Goal: Task Accomplishment & Management: Complete application form

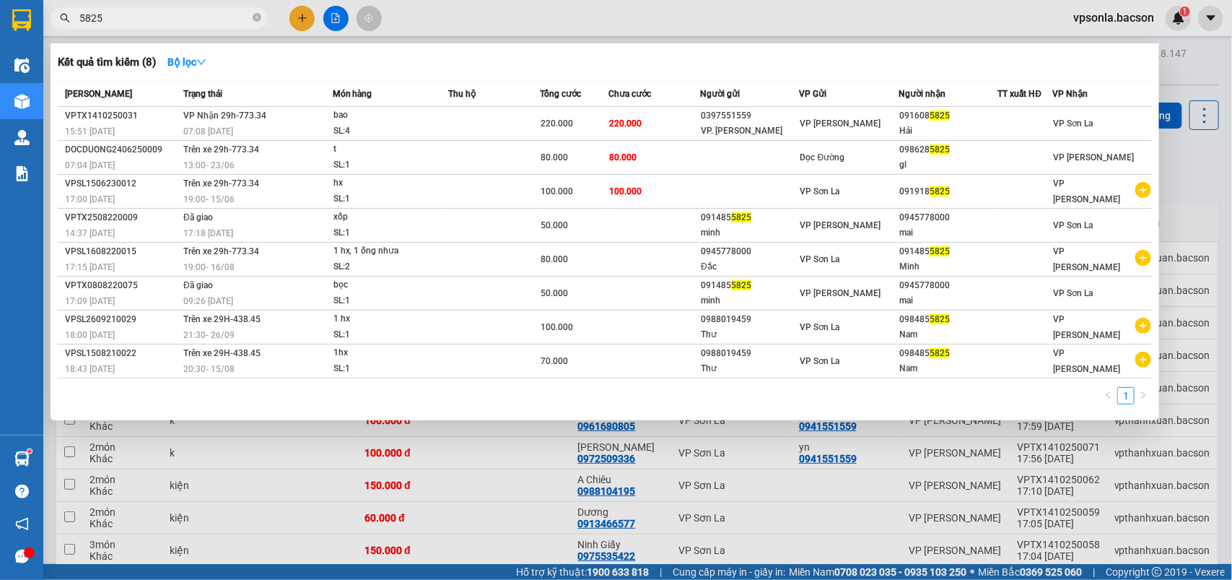
scroll to position [271, 0]
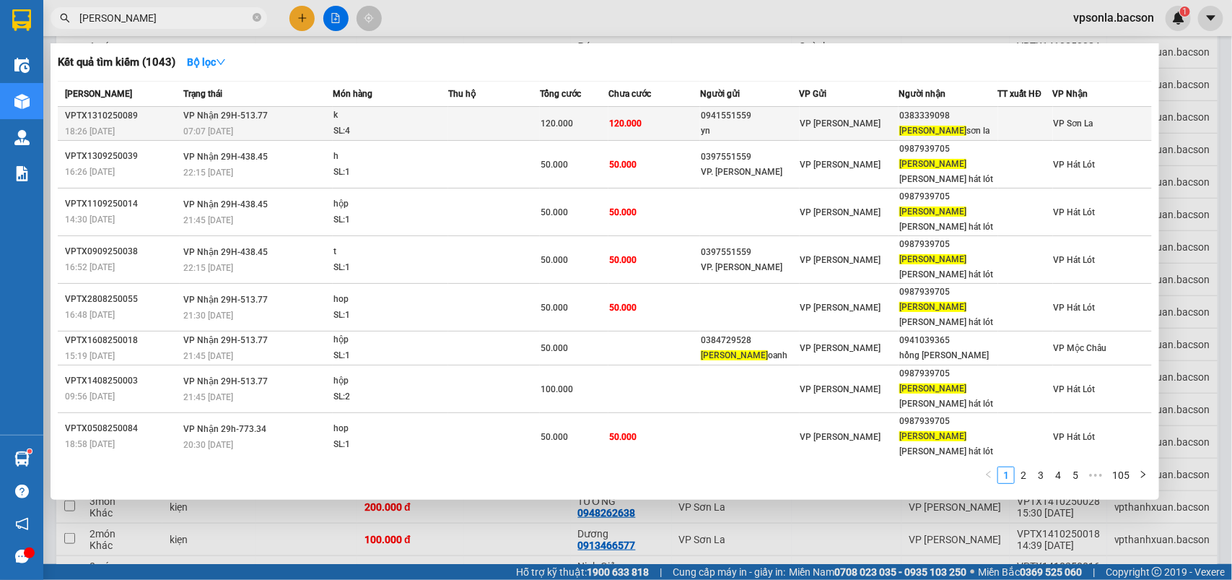
type input "[PERSON_NAME]"
click at [932, 125] on div "[PERSON_NAME] la" at bounding box center [947, 130] width 97 height 15
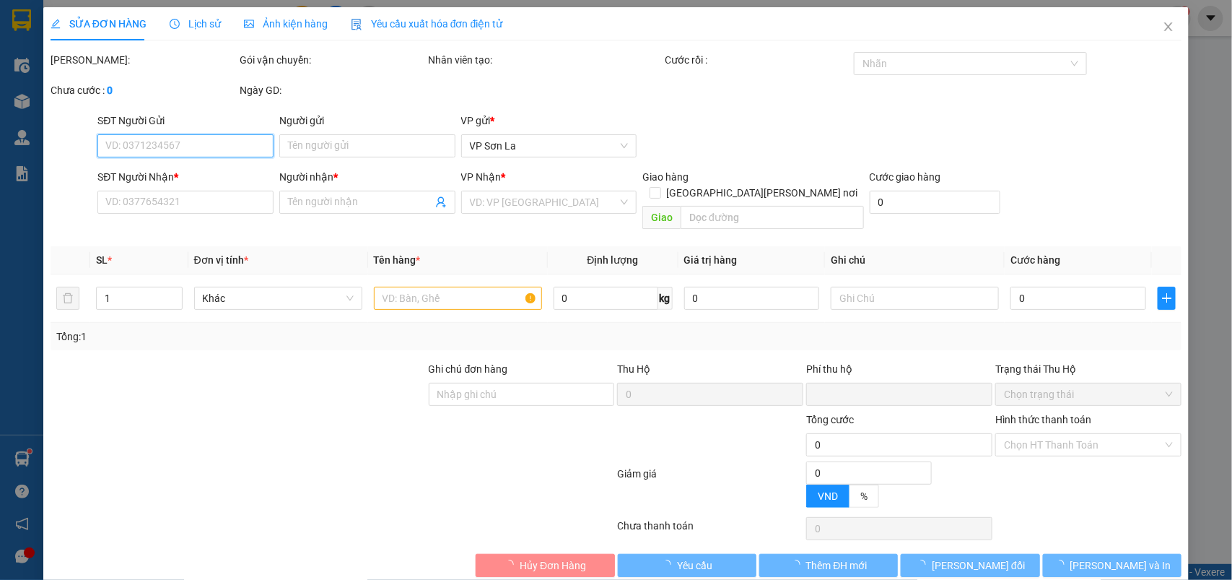
type input "0941551559"
type input "yn"
type input "0383339098"
type input "[PERSON_NAME] la"
type input "0"
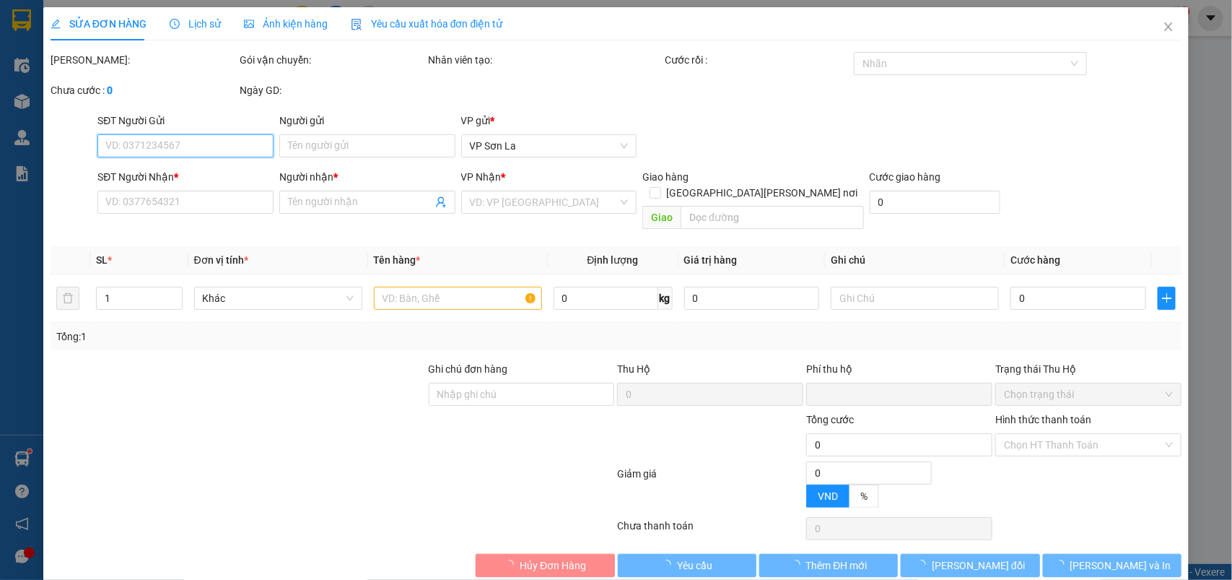
type input "120.000"
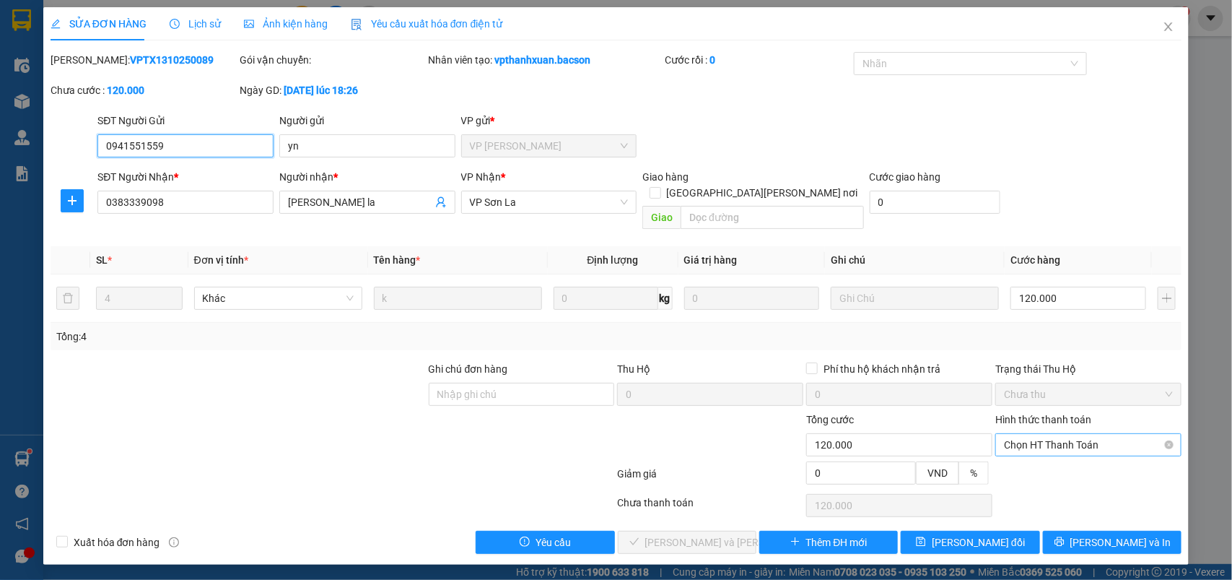
click at [1038, 439] on span "Chọn HT Thanh Toán" at bounding box center [1088, 445] width 169 height 22
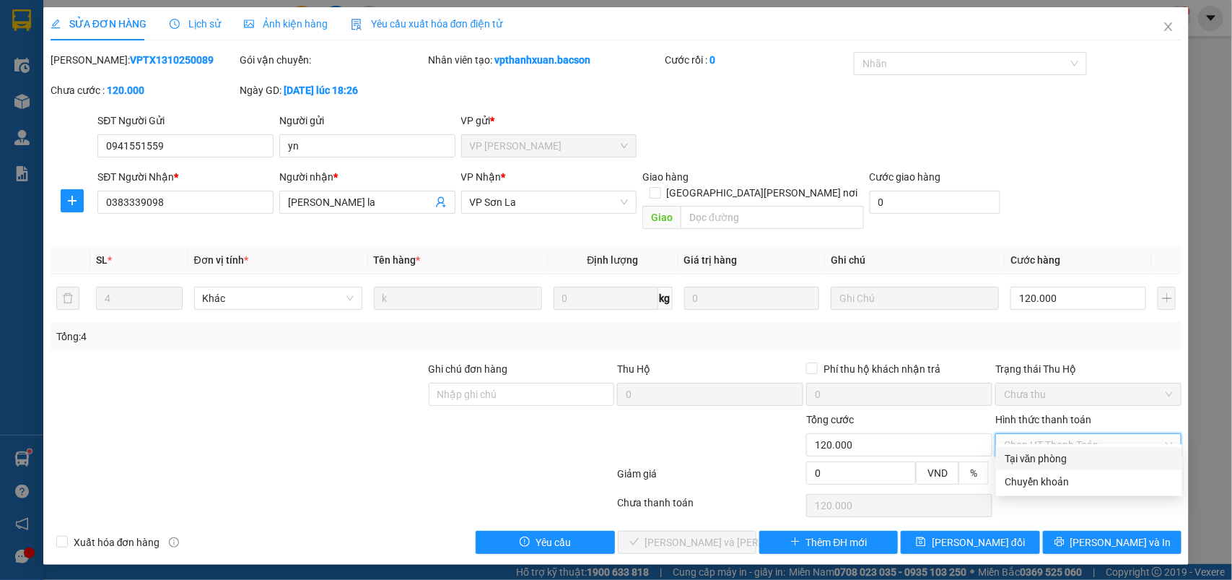
click at [1029, 450] on div "Tại văn phòng" at bounding box center [1089, 458] width 169 height 16
type input "0"
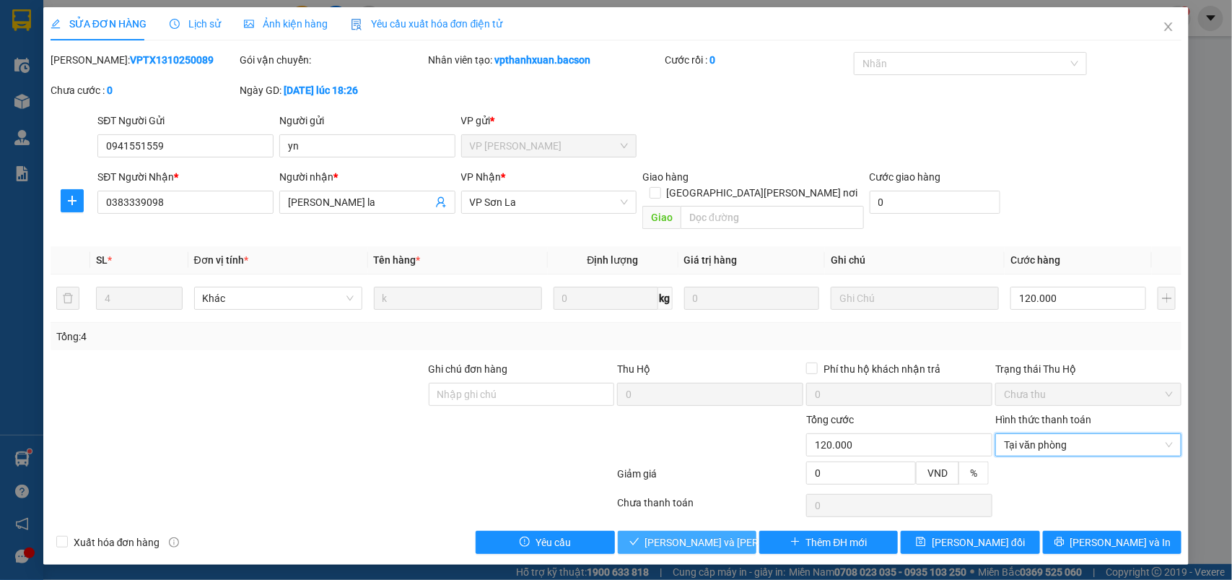
click at [684, 534] on span "[PERSON_NAME] và [PERSON_NAME] hàng" at bounding box center [742, 542] width 195 height 16
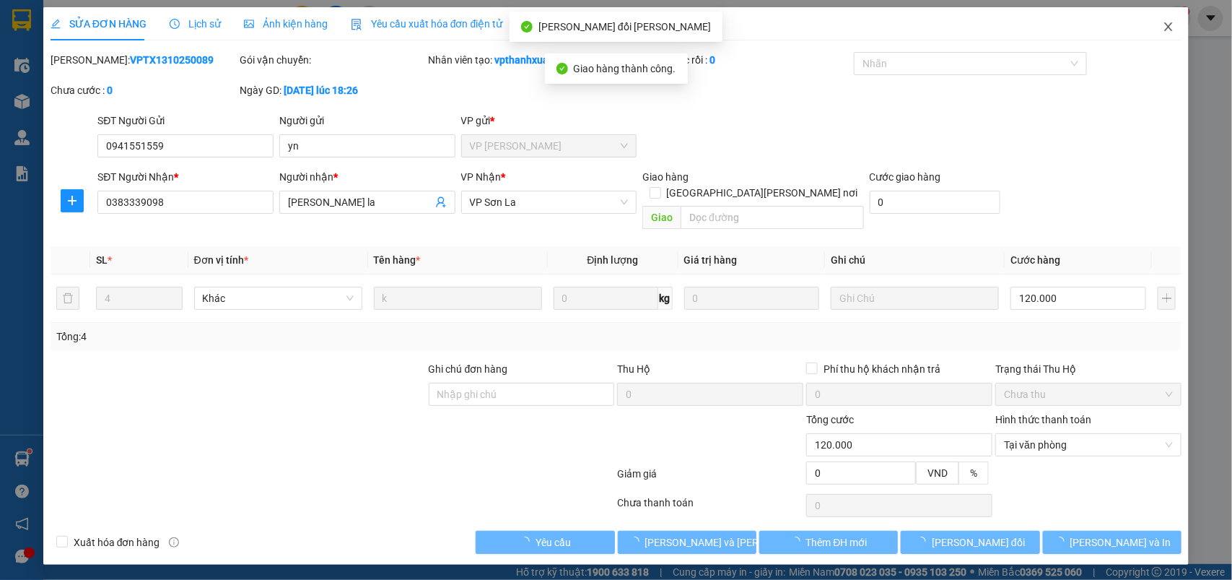
click at [1173, 22] on icon "close" at bounding box center [1169, 27] width 12 height 12
click at [1169, 25] on div "1" at bounding box center [1178, 18] width 25 height 25
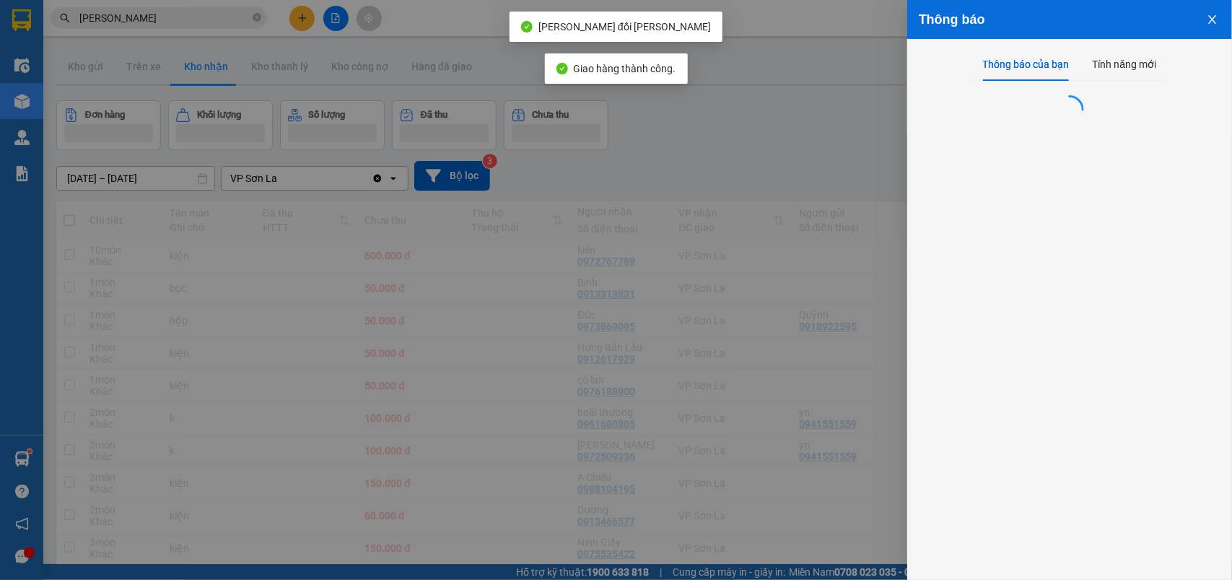
click at [874, 134] on div at bounding box center [616, 290] width 1232 height 580
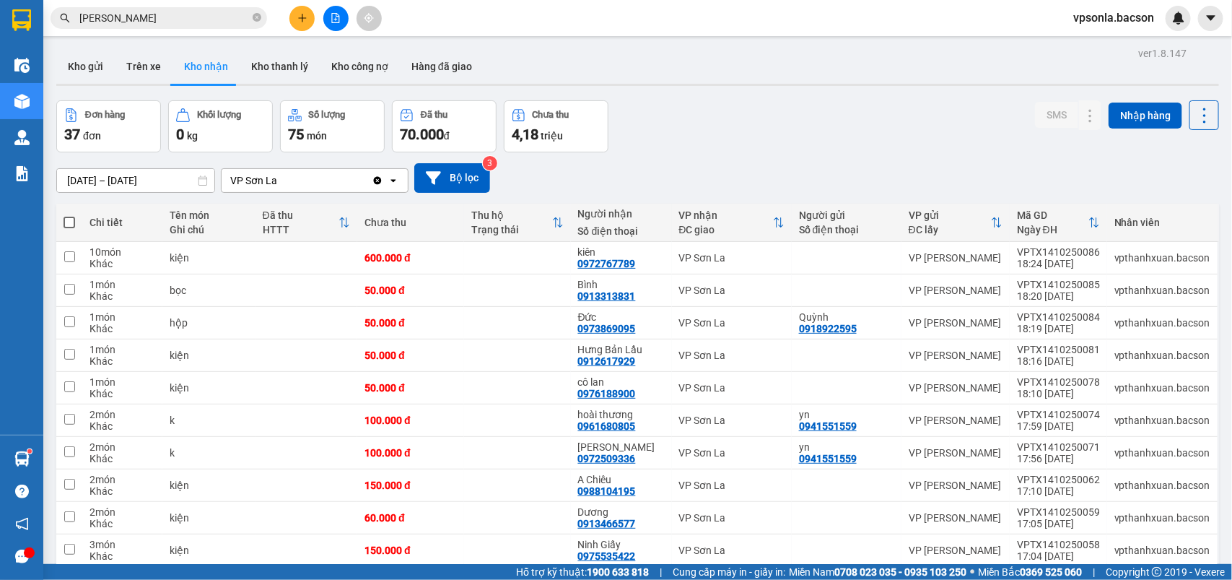
click at [131, 12] on input "[PERSON_NAME]" at bounding box center [164, 18] width 170 height 16
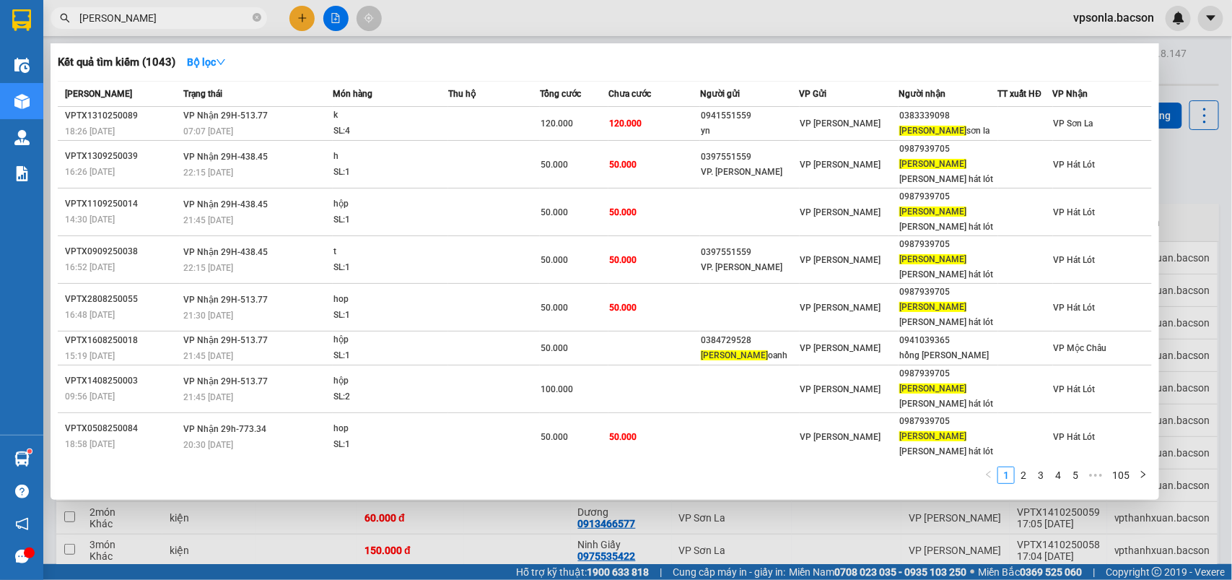
click at [186, 12] on input "[PERSON_NAME]" at bounding box center [164, 18] width 170 height 16
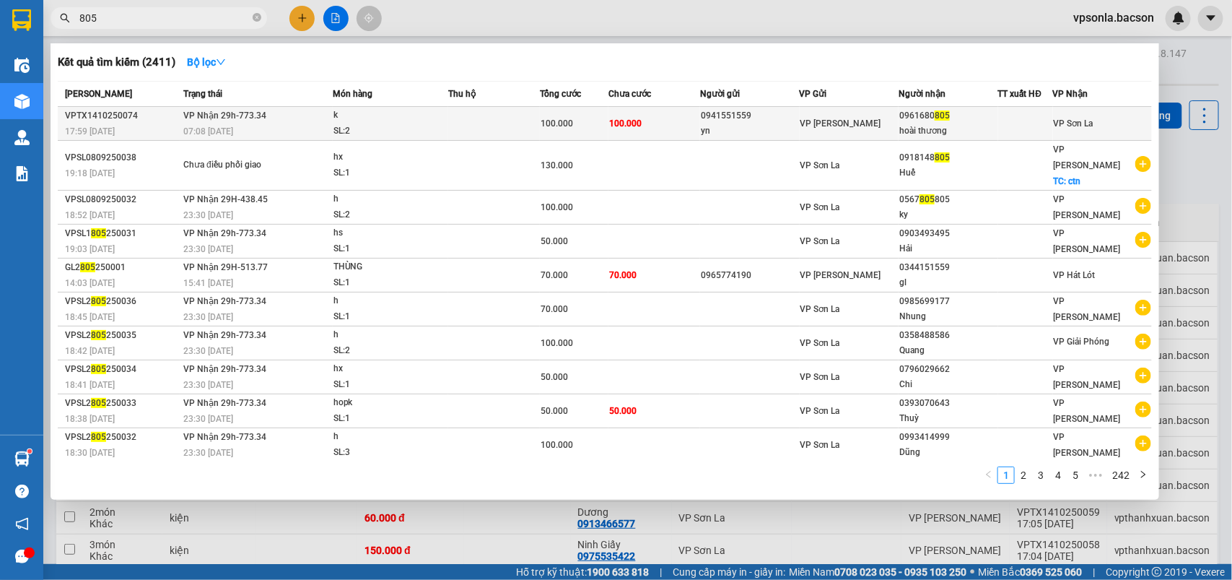
type input "805"
click at [836, 121] on span "VP [PERSON_NAME]" at bounding box center [840, 123] width 81 height 10
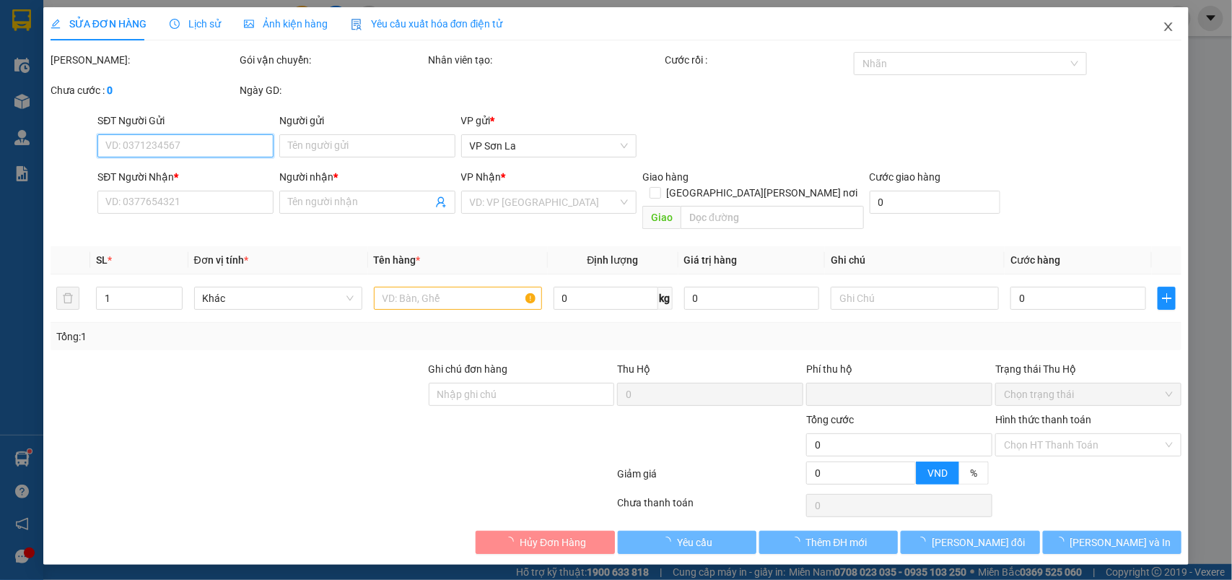
type input "0941551559"
type input "yn"
type input "0961680805"
type input "hoài thương"
type input "0"
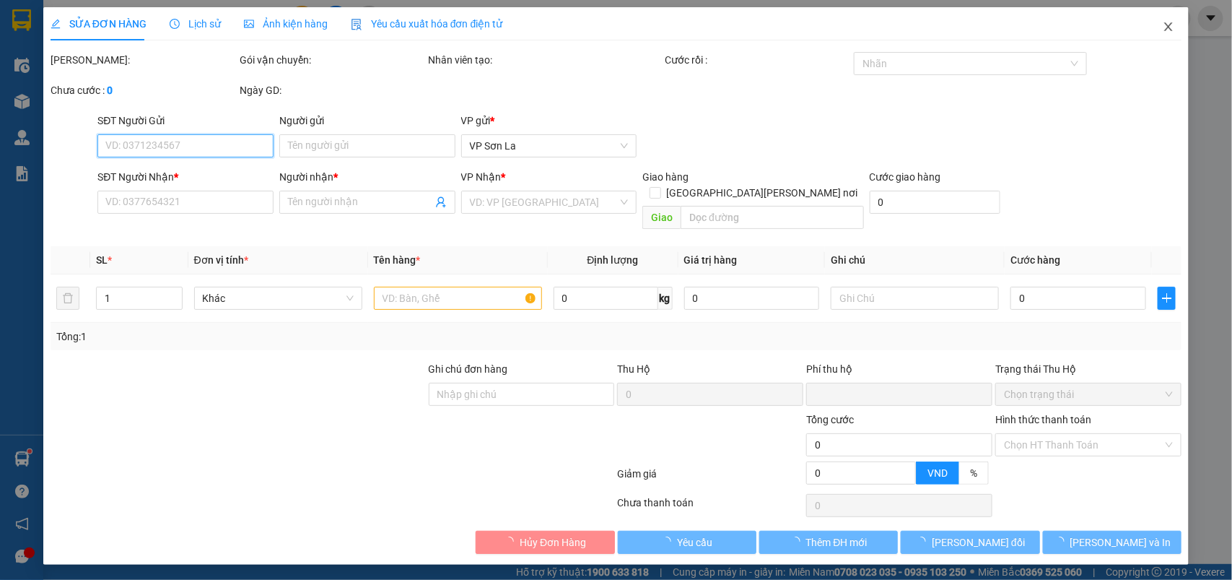
type input "100.000"
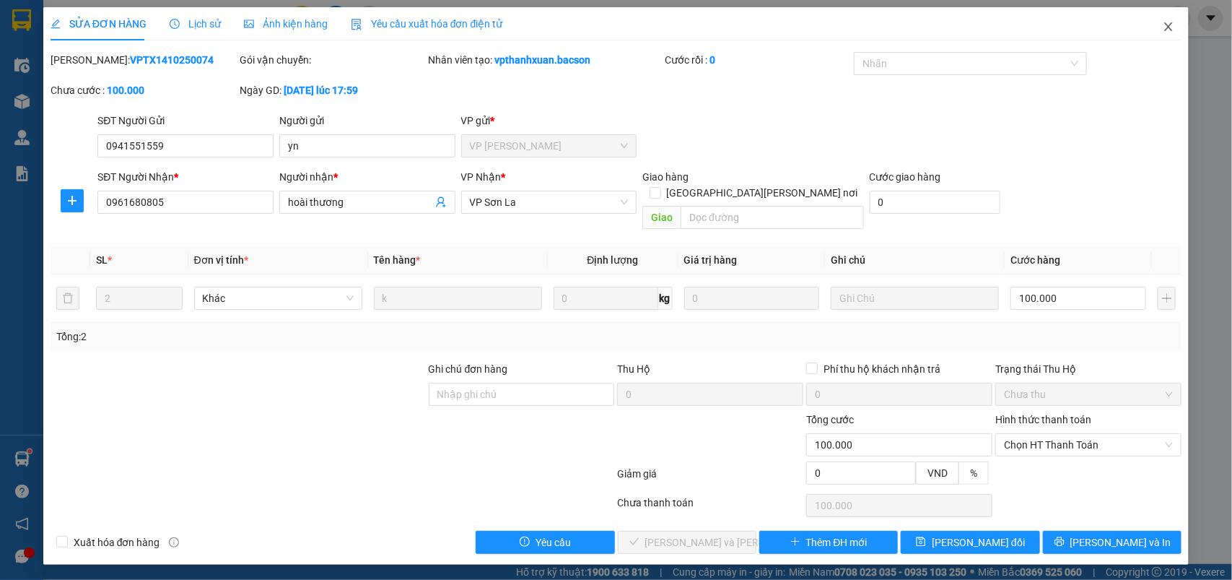
click at [1164, 27] on icon "close" at bounding box center [1169, 27] width 12 height 12
click at [1164, 27] on span "vpsonla.bacson" at bounding box center [1114, 18] width 104 height 18
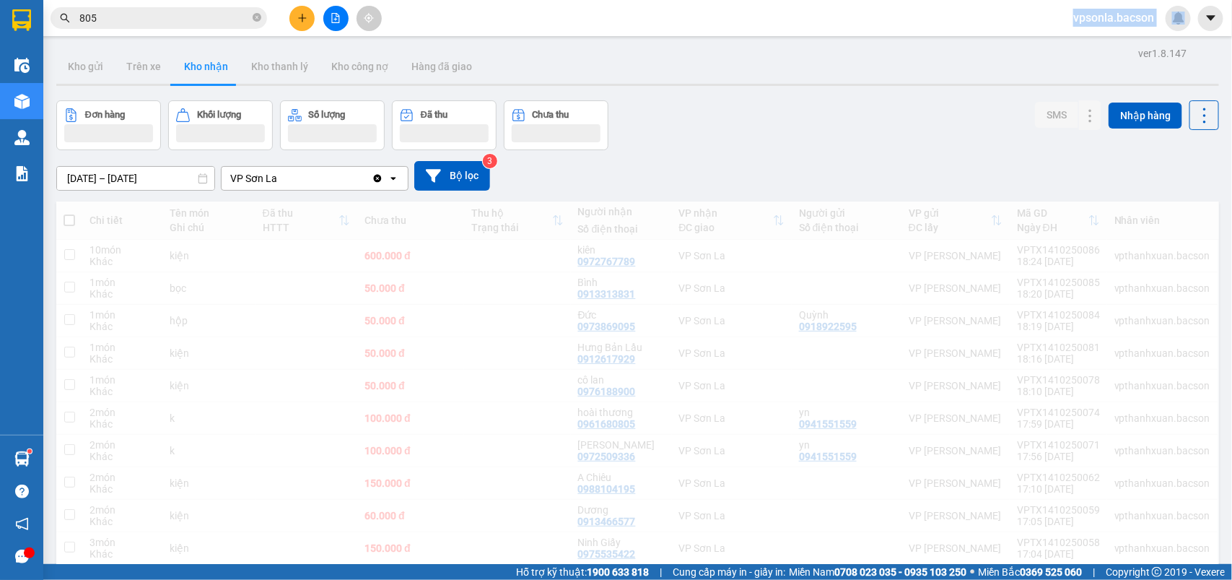
click at [1166, 27] on body "Kết quả [PERSON_NAME] ( 2411 ) Bộ lọc Mã ĐH Trạng thái Món hàng Thu hộ [PERSON_…" at bounding box center [616, 290] width 1232 height 580
click at [164, 19] on input "805" at bounding box center [164, 18] width 170 height 16
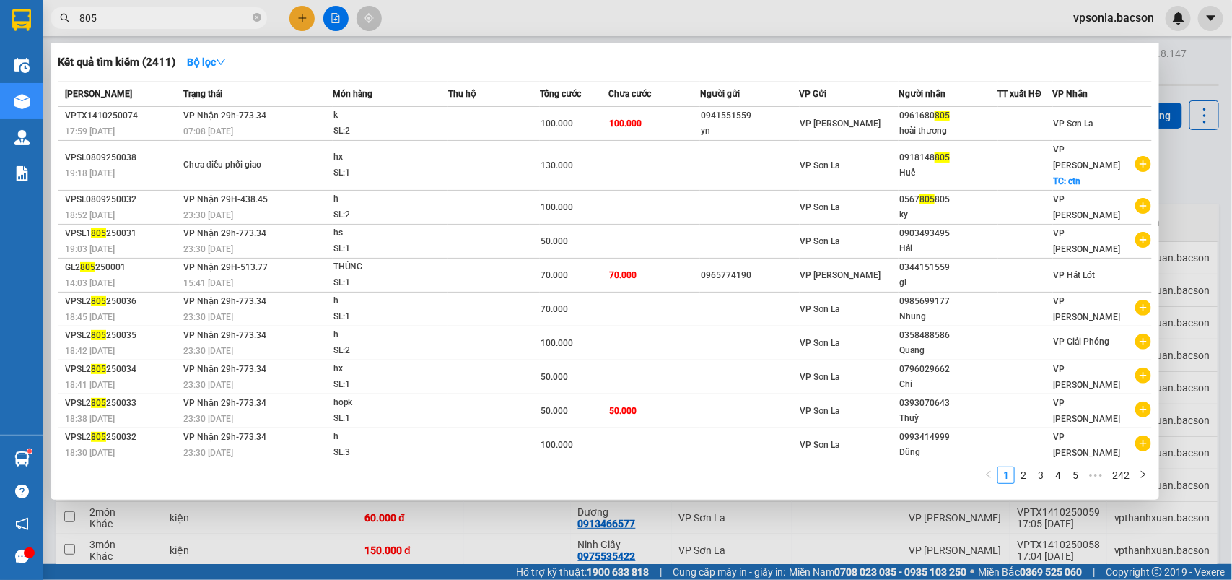
click at [164, 19] on input "805" at bounding box center [164, 18] width 170 height 16
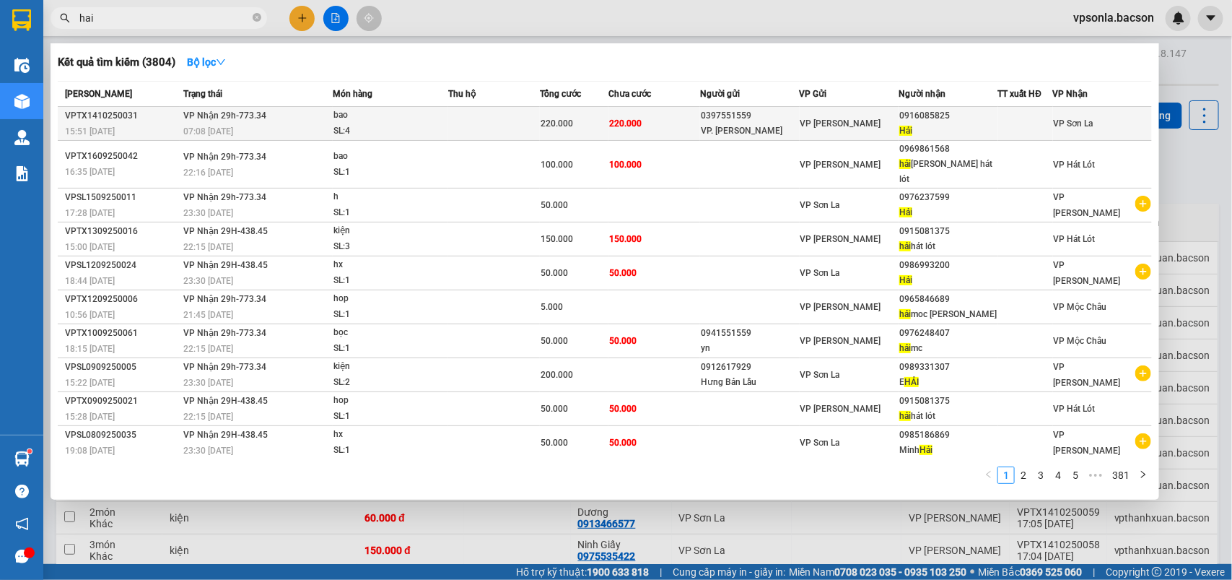
type input "hai"
click at [919, 116] on div "0916085825" at bounding box center [947, 115] width 97 height 15
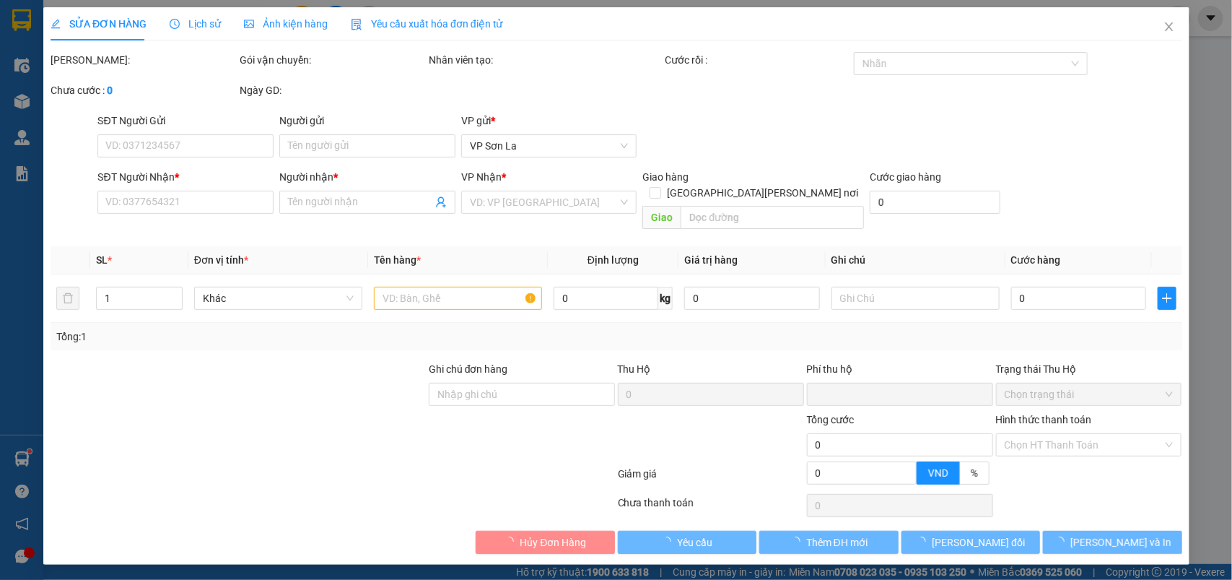
type input "0397551559"
type input "VP. [PERSON_NAME]"
type input "0916085825"
type input "Hải"
type input "0"
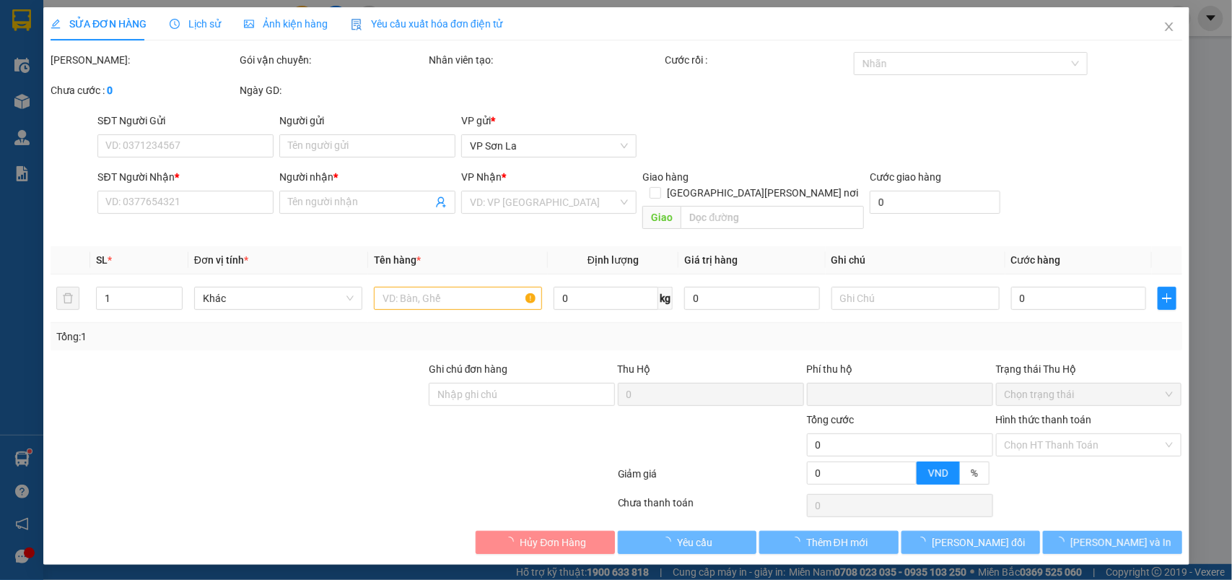
type input "220.000"
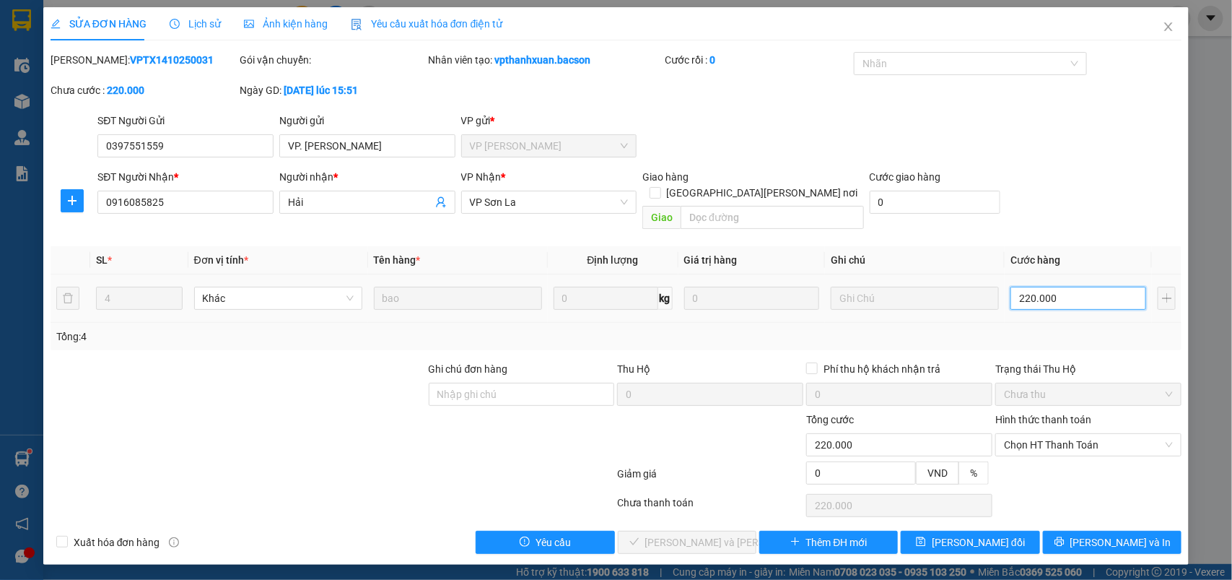
click at [1044, 287] on input "220.000" at bounding box center [1079, 298] width 136 height 23
type input "5"
click at [1038, 287] on input "5" at bounding box center [1079, 298] width 136 height 23
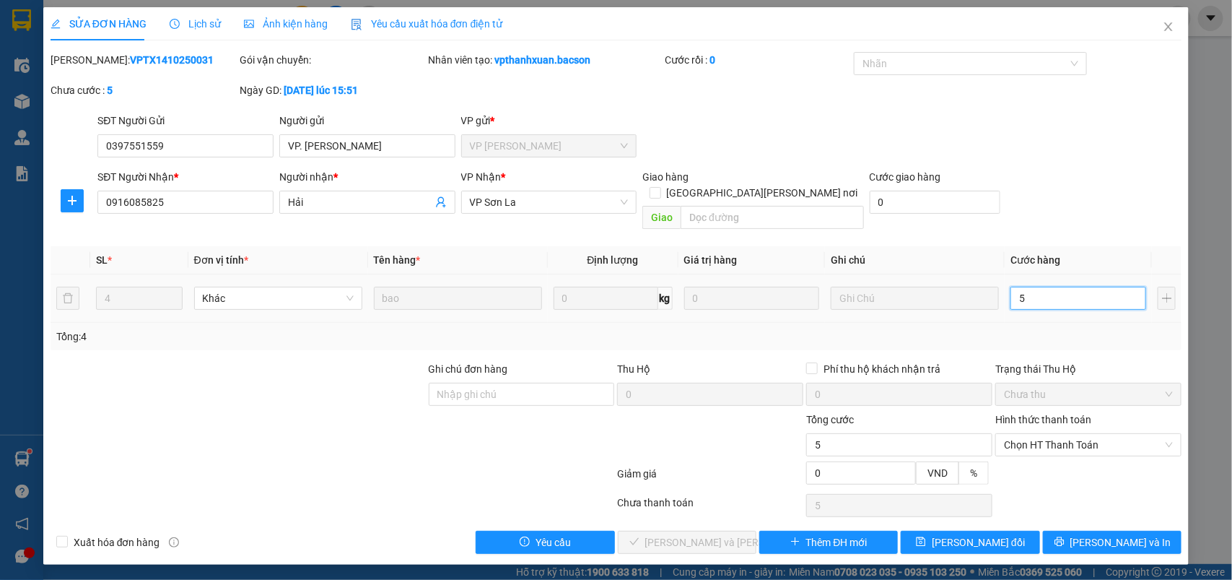
type input "2"
type input "20"
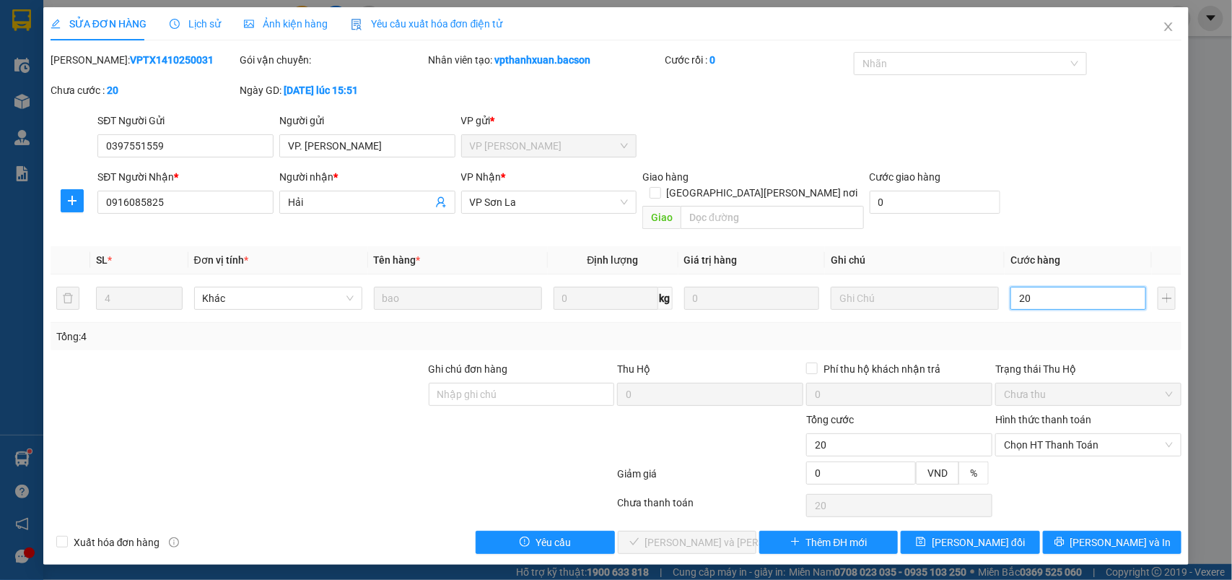
type input "200"
type input "200.000"
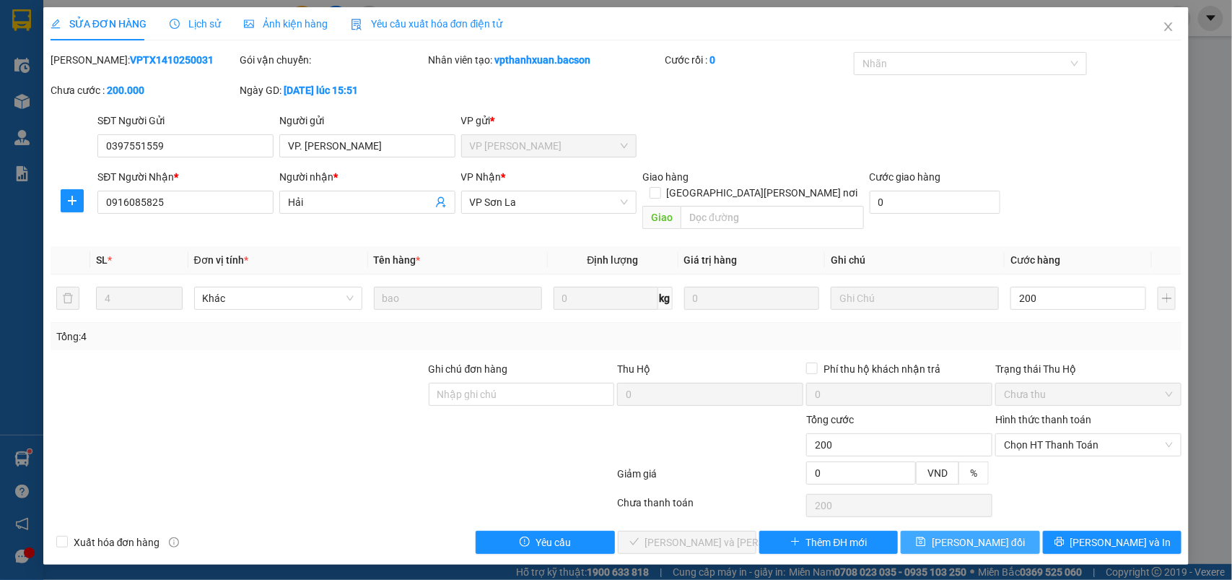
type input "200.000"
click at [979, 534] on span "[PERSON_NAME] đổi" at bounding box center [978, 542] width 93 height 16
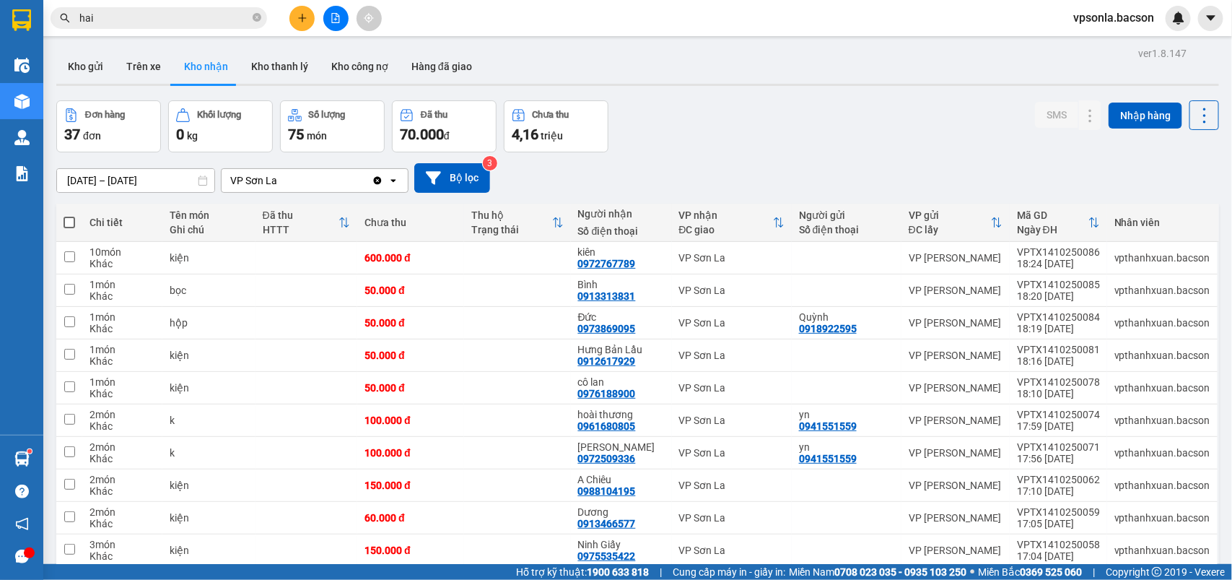
click at [139, 9] on span "hai" at bounding box center [159, 18] width 217 height 22
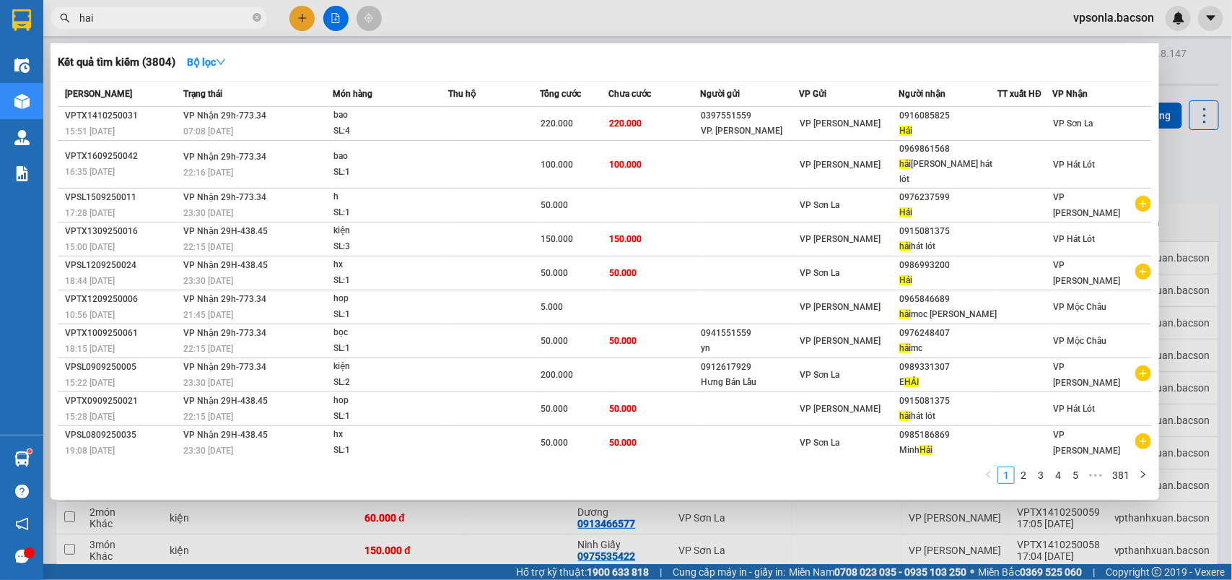
click at [141, 10] on input "hai" at bounding box center [164, 18] width 170 height 16
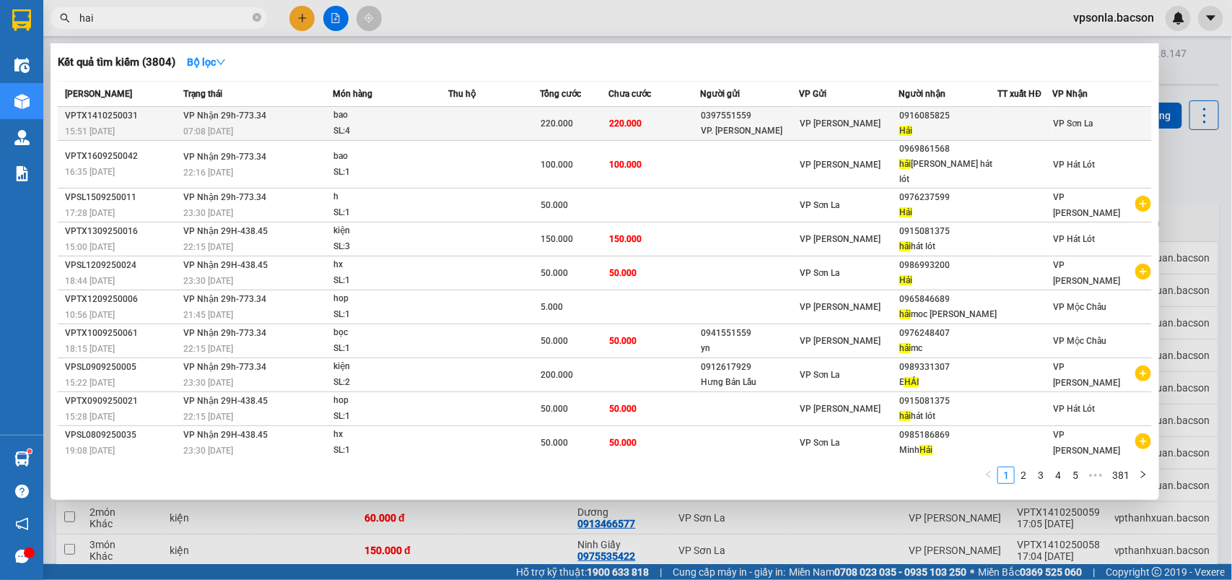
click at [1002, 121] on div at bounding box center [1025, 123] width 53 height 15
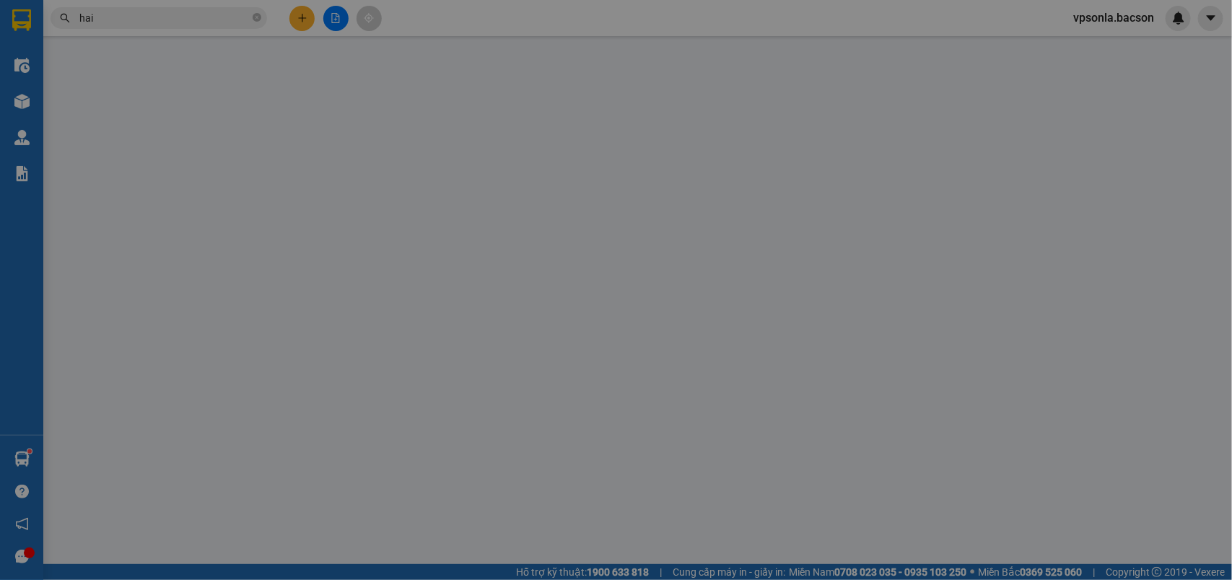
type input "0397551559"
type input "VP. [PERSON_NAME]"
type input "0916085825"
type input "Hải"
type input "0"
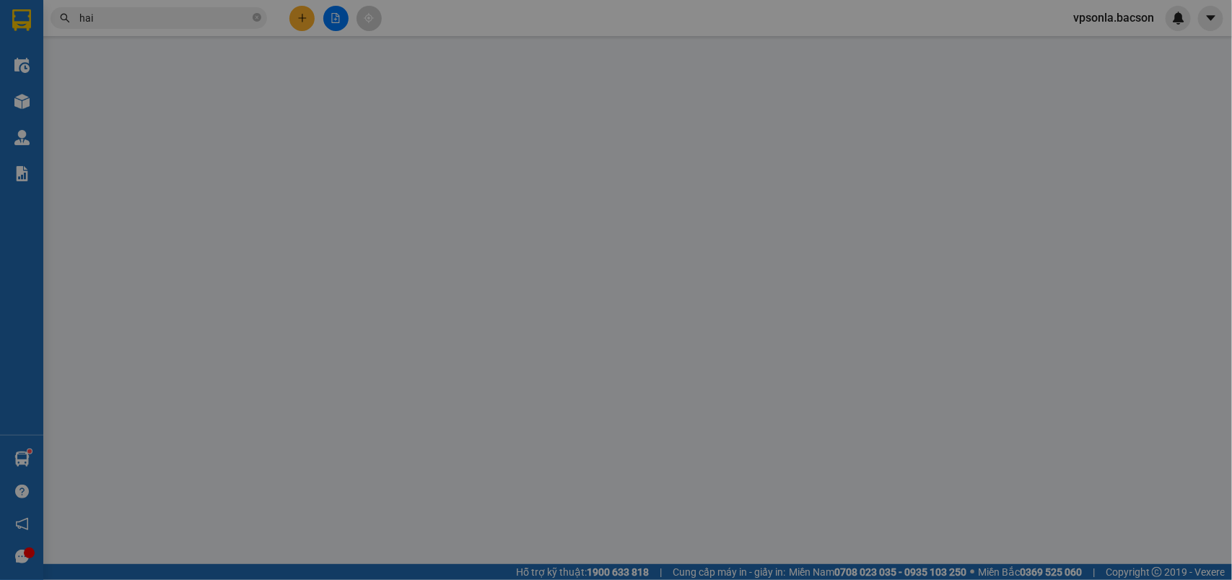
type input "200.000"
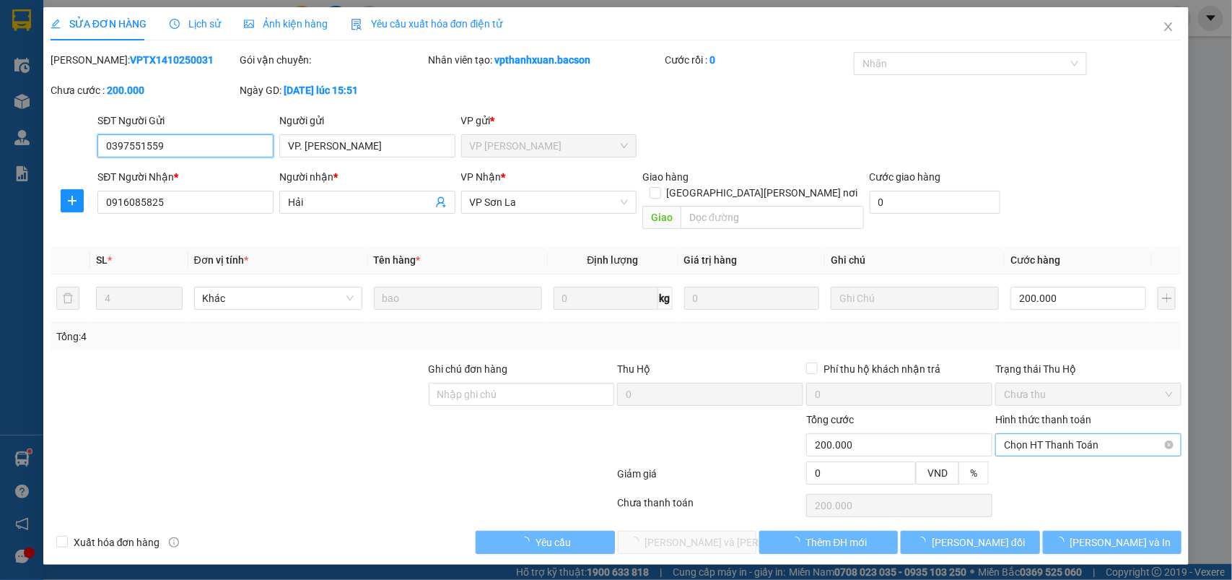
click at [1034, 437] on span "Chọn HT Thanh Toán" at bounding box center [1088, 445] width 169 height 22
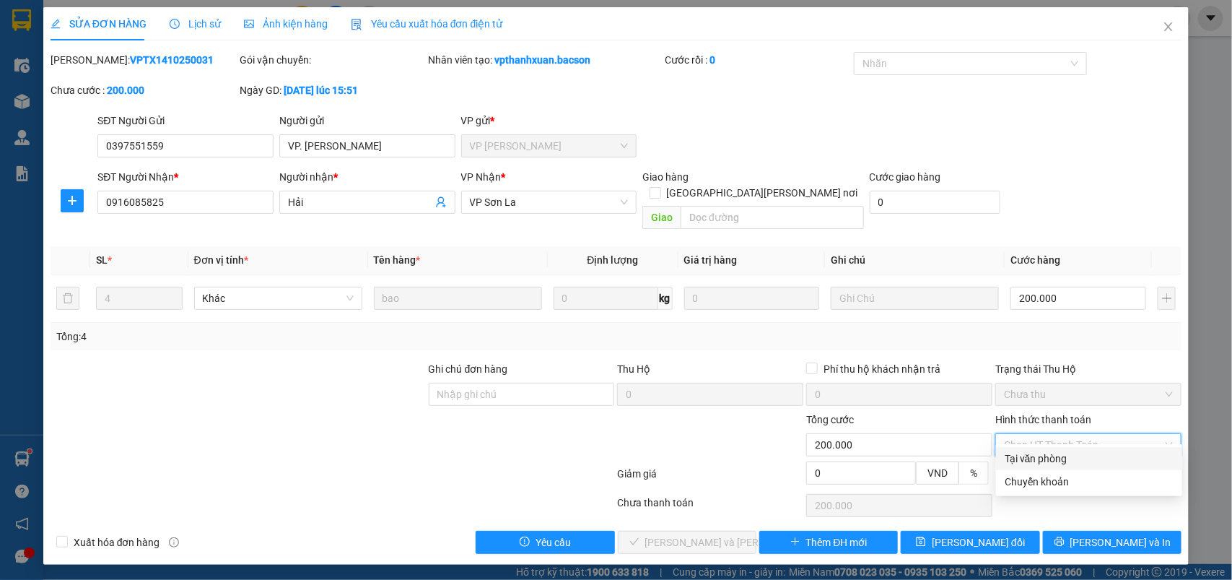
click at [1024, 453] on div "Tại văn phòng" at bounding box center [1089, 458] width 169 height 16
type input "0"
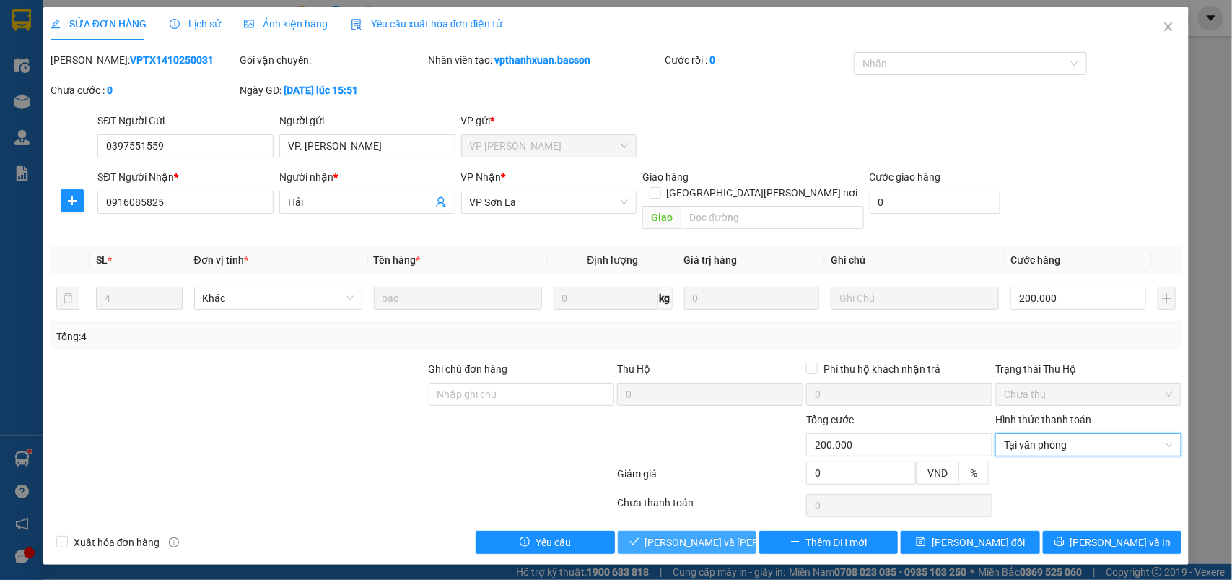
click at [733, 534] on span "[PERSON_NAME] và [PERSON_NAME] hàng" at bounding box center [742, 542] width 195 height 16
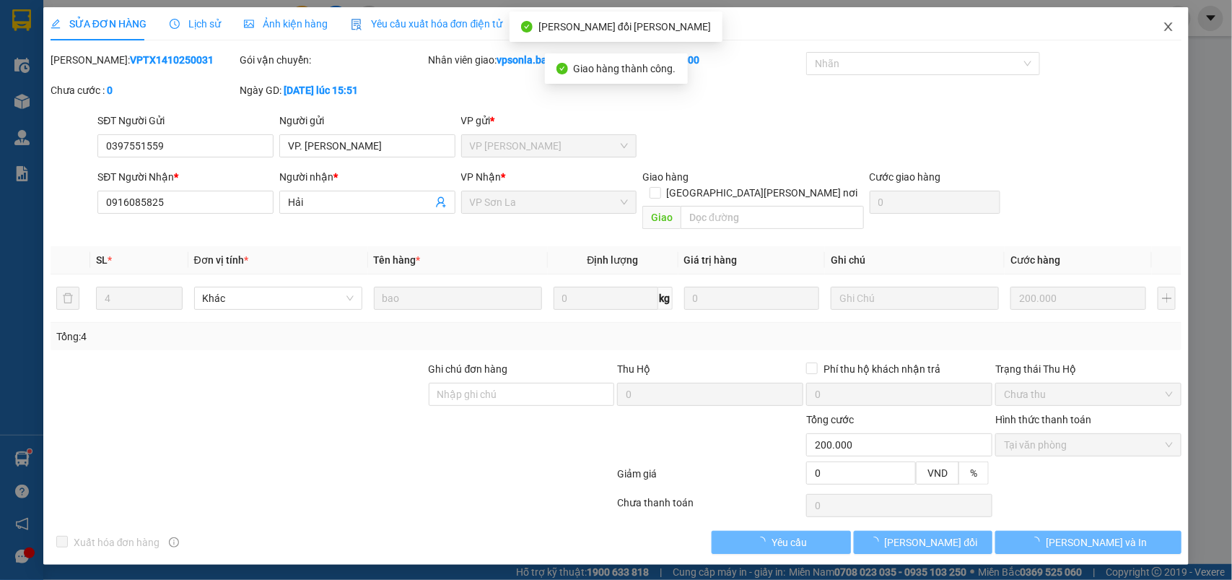
click at [1169, 25] on icon "close" at bounding box center [1169, 27] width 12 height 12
click at [1169, 25] on div at bounding box center [1178, 18] width 25 height 25
click at [1164, 32] on body "Kết quả [PERSON_NAME] ( 3804 ) Bộ lọc Mã ĐH Trạng thái Món hàng Thu hộ [PERSON_…" at bounding box center [616, 290] width 1232 height 580
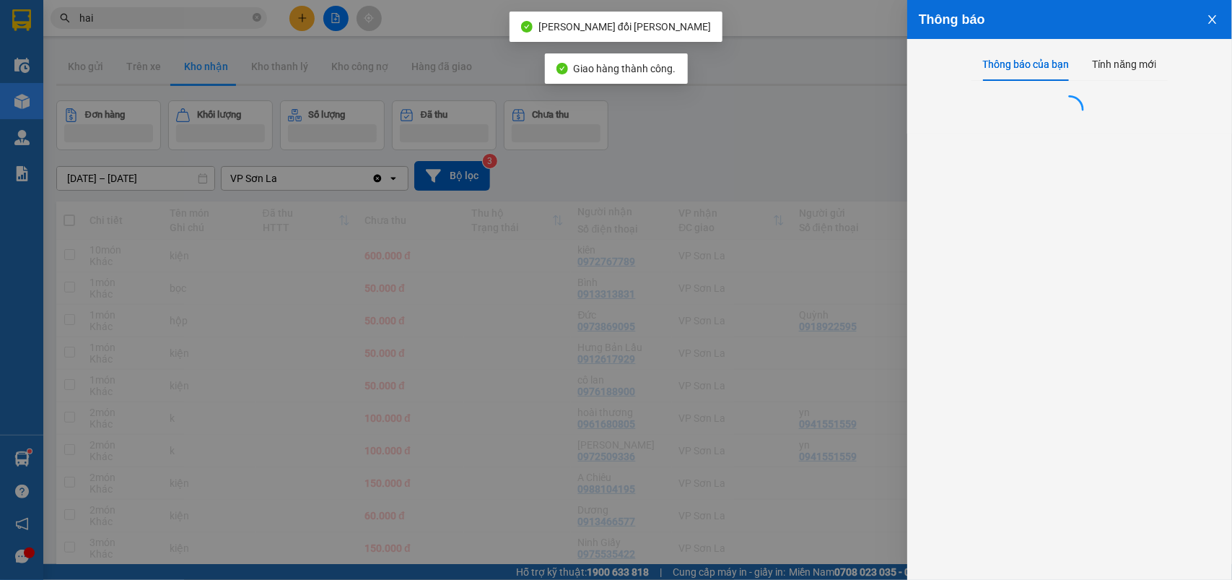
click at [742, 217] on div at bounding box center [616, 290] width 1232 height 580
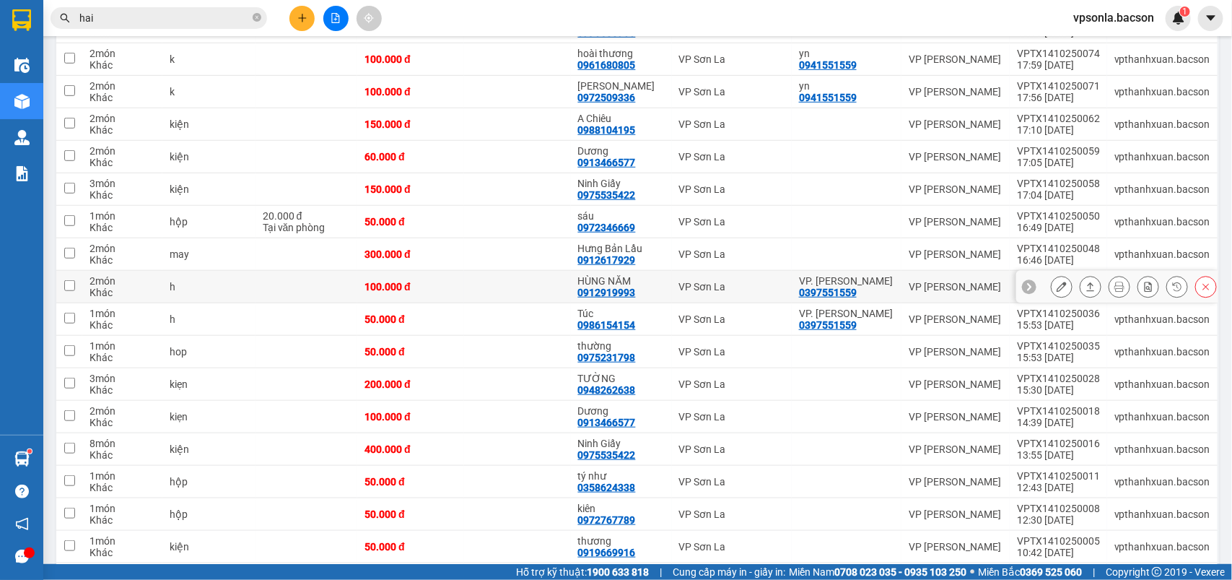
scroll to position [180, 0]
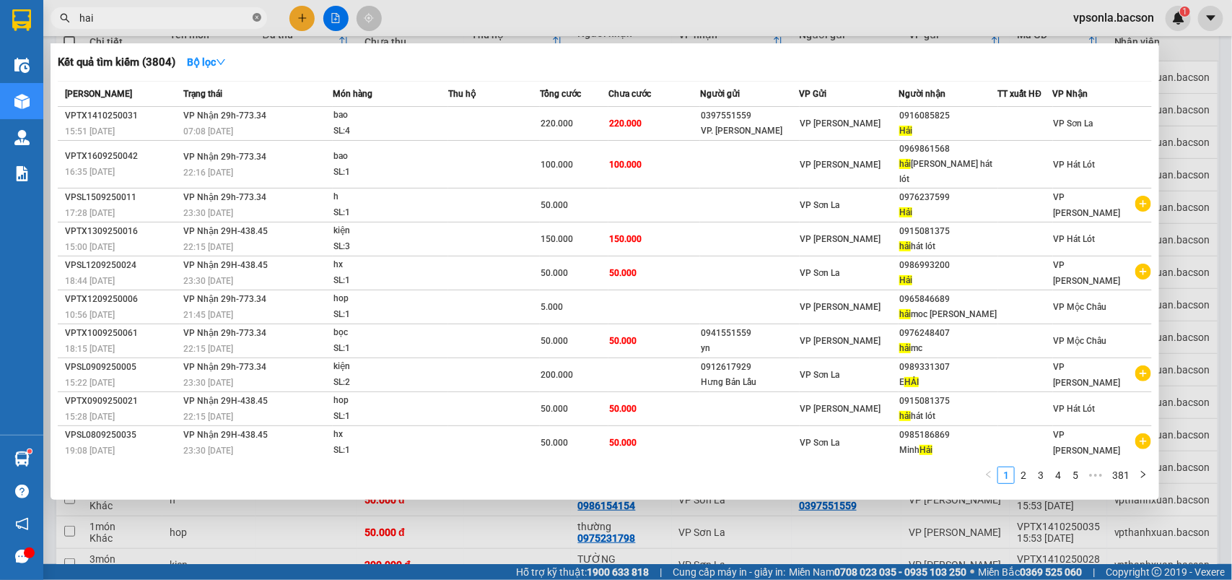
click at [253, 19] on icon "close-circle" at bounding box center [257, 17] width 9 height 9
